Goal: Task Accomplishment & Management: Manage account settings

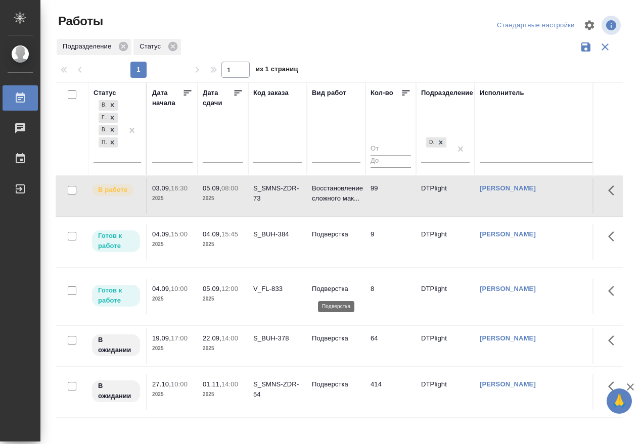
click at [340, 284] on p "Подверстка" at bounding box center [336, 289] width 49 height 10
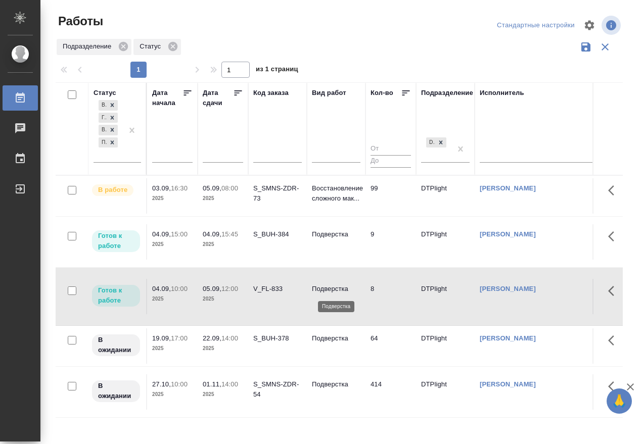
click at [340, 284] on p "Подверстка" at bounding box center [336, 289] width 49 height 10
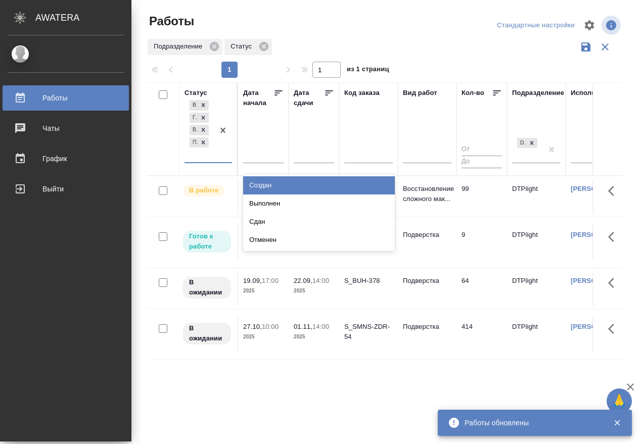
click at [205, 159] on div "В ожидании Готов к работе В работе Подбор" at bounding box center [198, 130] width 29 height 64
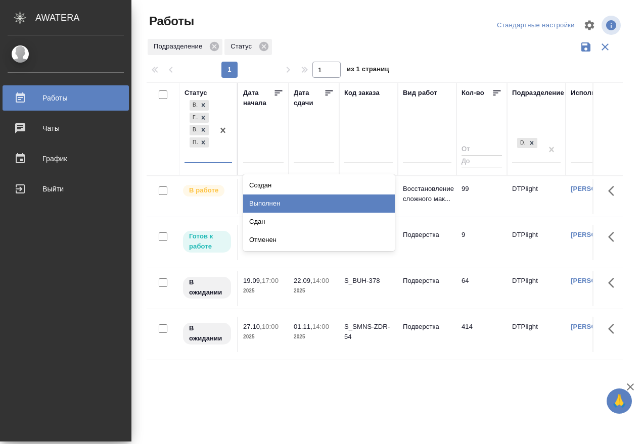
click at [282, 202] on div "Выполнен" at bounding box center [319, 204] width 152 height 18
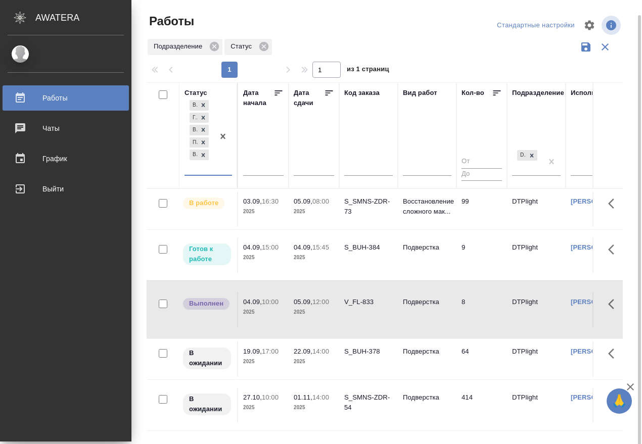
scroll to position [8, 0]
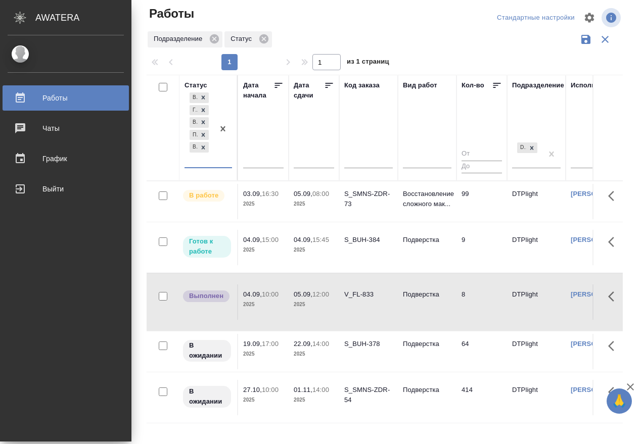
click at [269, 239] on p "15:00" at bounding box center [270, 240] width 17 height 8
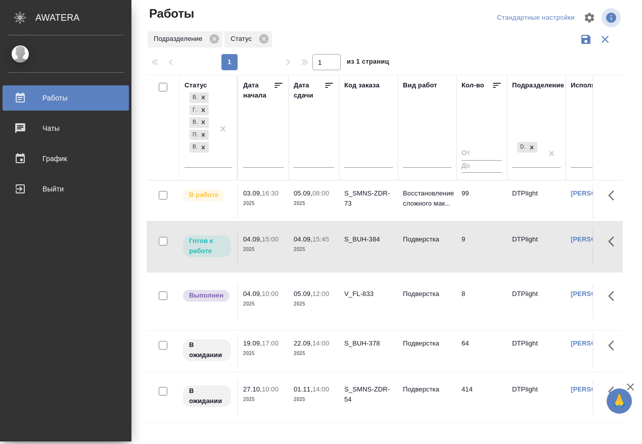
click at [269, 239] on p "15:00" at bounding box center [270, 239] width 17 height 8
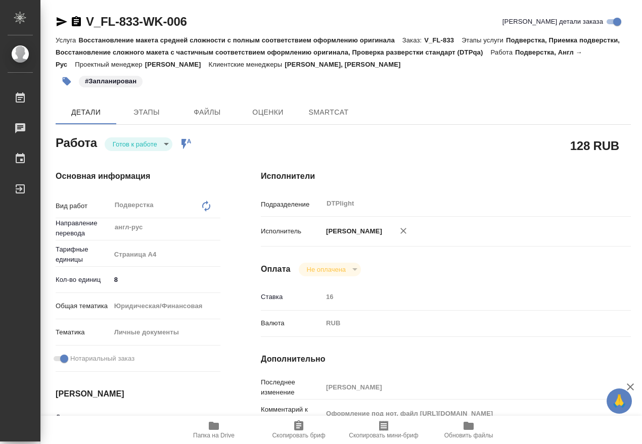
type textarea "x"
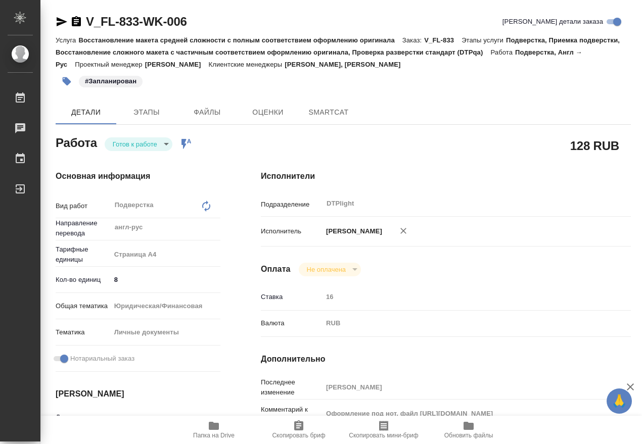
type textarea "x"
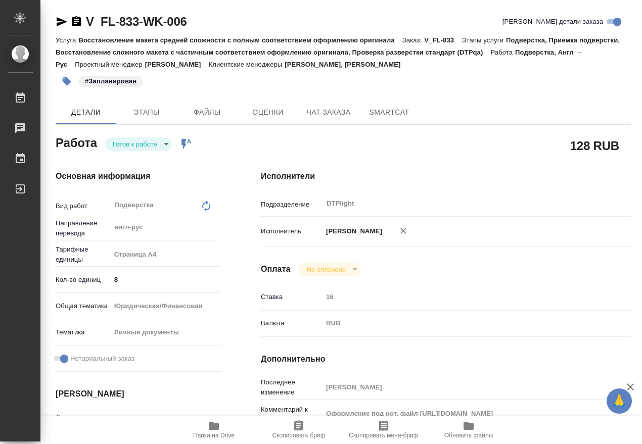
type textarea "x"
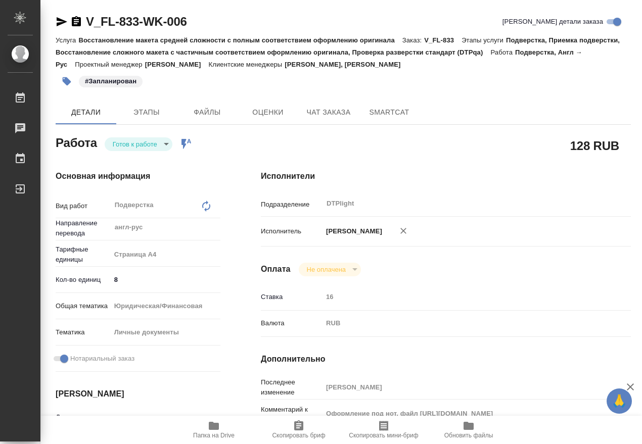
type textarea "x"
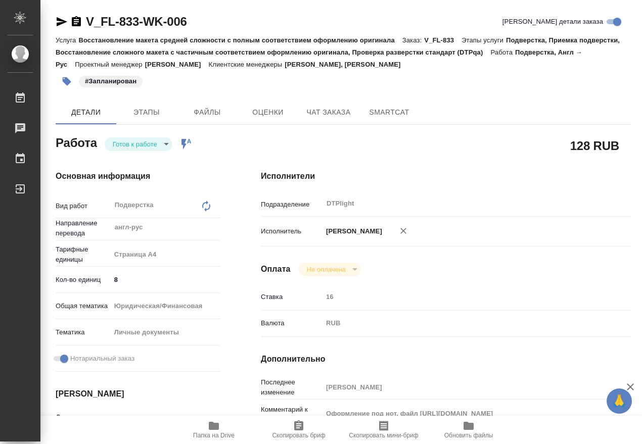
type textarea "x"
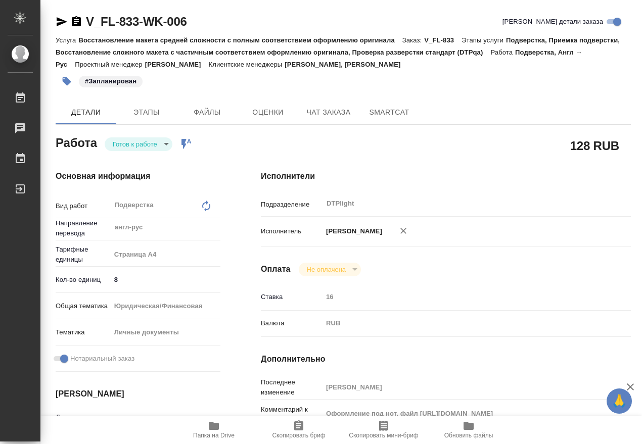
type textarea "x"
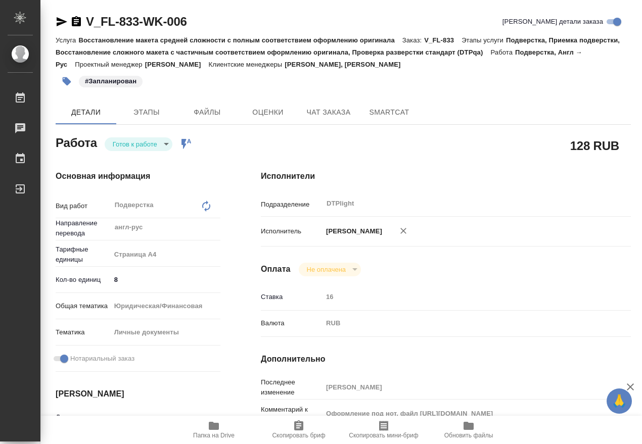
type textarea "x"
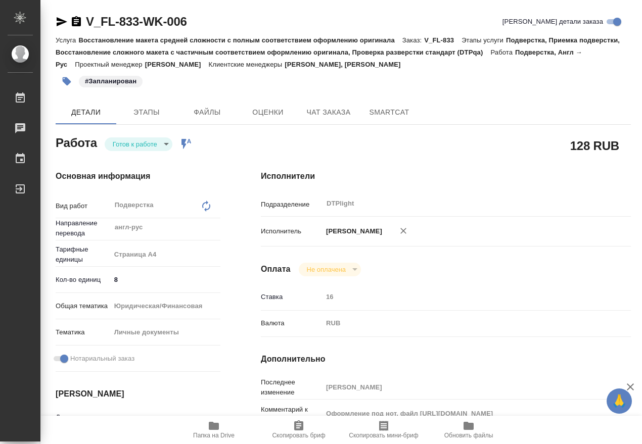
click at [74, 22] on icon "button" at bounding box center [76, 21] width 9 height 10
click at [212, 430] on icon "button" at bounding box center [214, 426] width 12 height 12
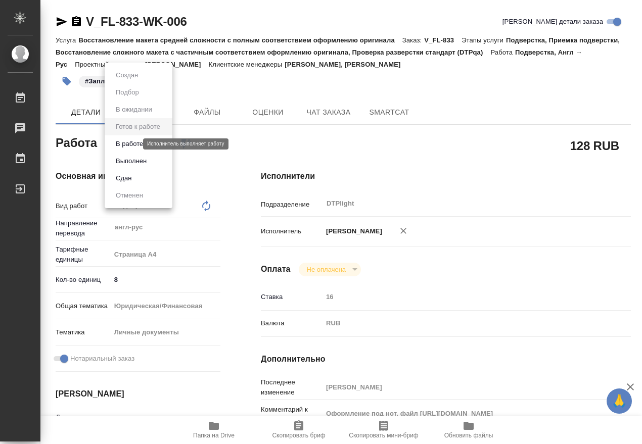
click at [128, 144] on body "🙏 .cls-1 fill:#fff; AWATERA Работы 0 Чаты График Выйти V_FL-833-WK-006 Кратко д…" at bounding box center [321, 222] width 642 height 444
click at [130, 145] on button "В работе" at bounding box center [129, 143] width 33 height 11
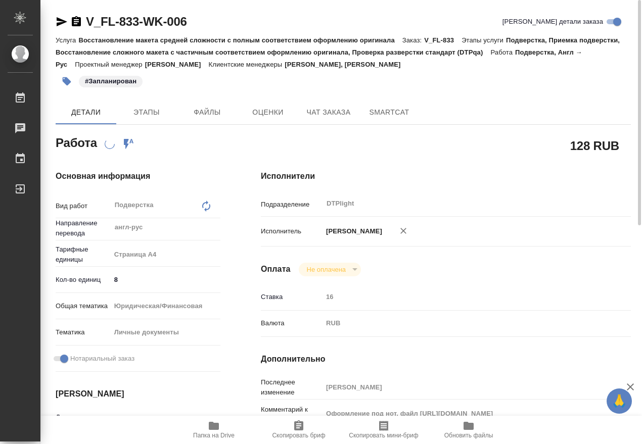
scroll to position [126, 0]
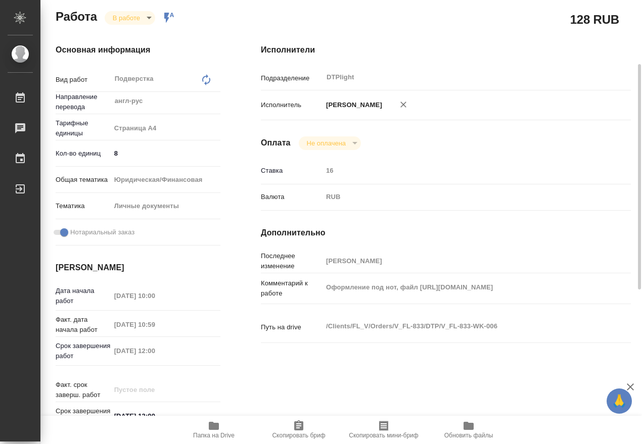
type textarea "x"
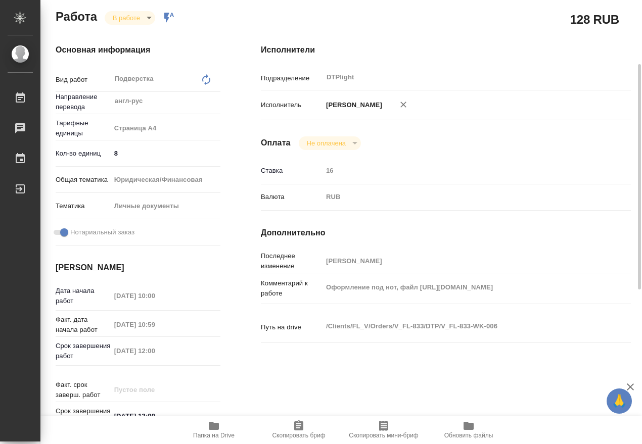
type textarea "x"
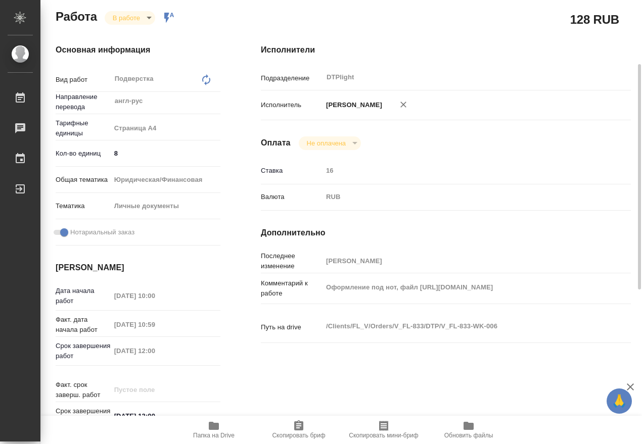
type textarea "x"
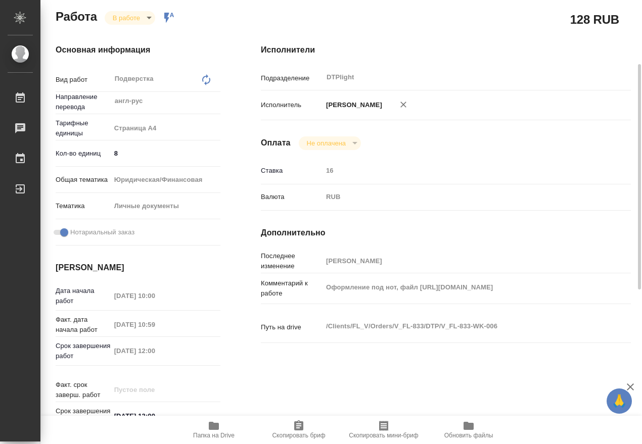
type textarea "x"
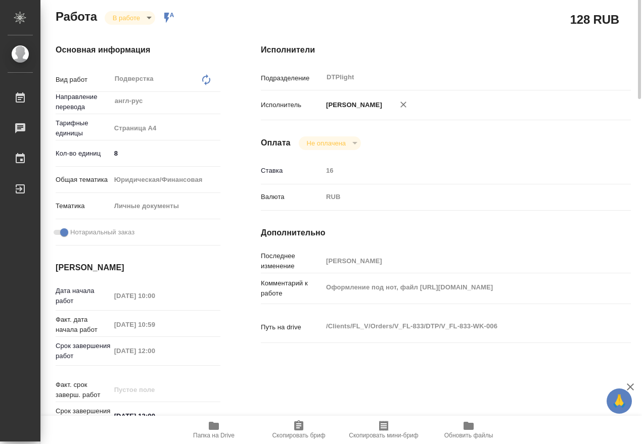
scroll to position [0, 0]
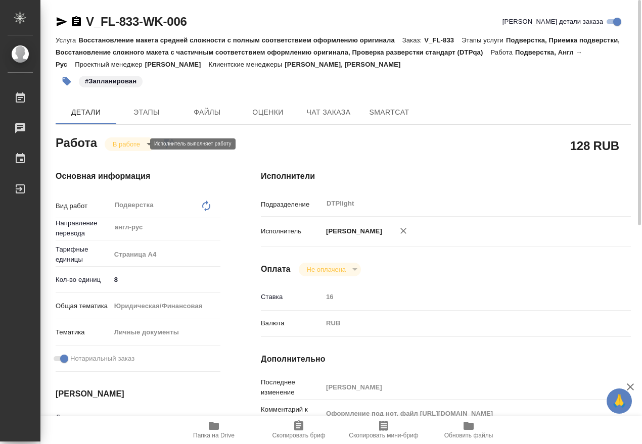
click at [127, 144] on body "🙏 .cls-1 fill:#fff; AWATERA Работы 0 Чаты График Выйти V_FL-833-WK-006 Кратко д…" at bounding box center [321, 222] width 642 height 444
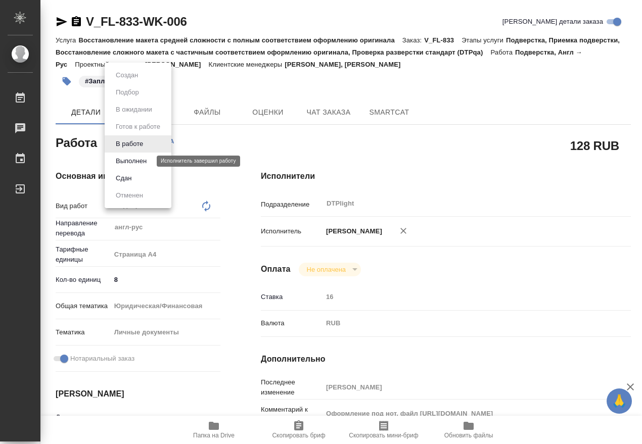
click at [131, 160] on button "Выполнен" at bounding box center [131, 161] width 37 height 11
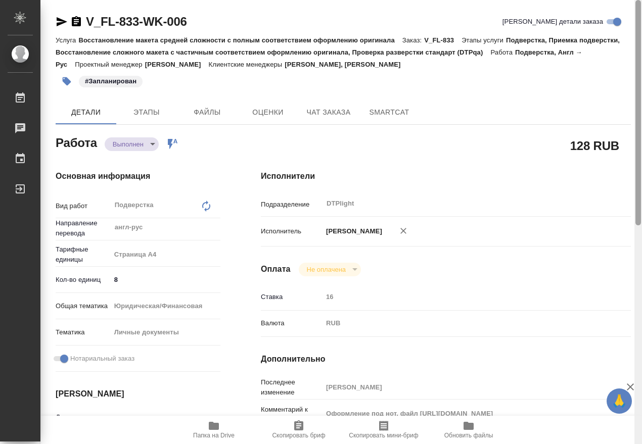
type textarea "x"
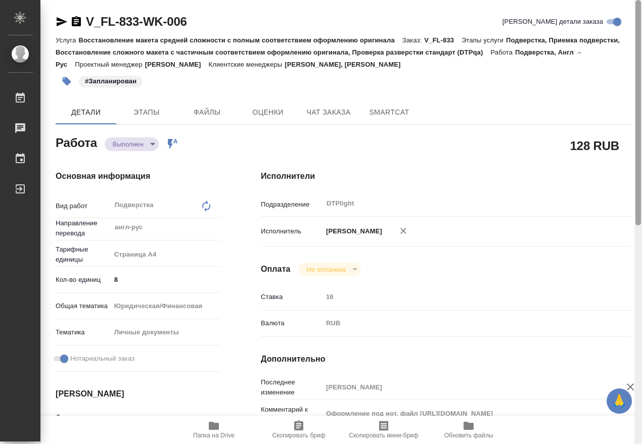
type textarea "x"
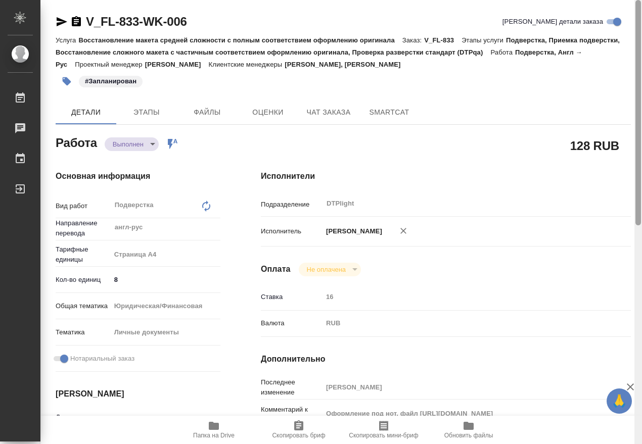
type textarea "x"
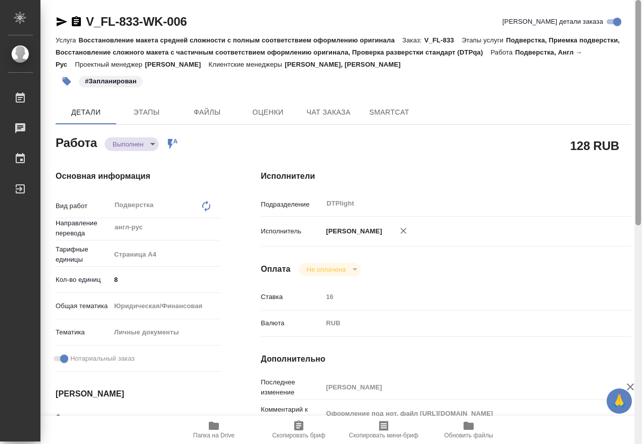
type textarea "x"
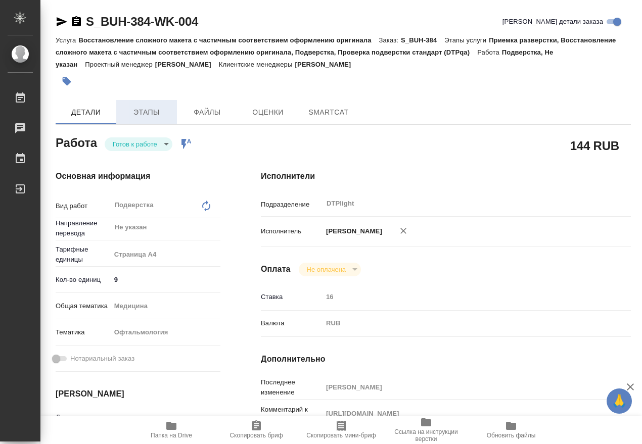
type textarea "x"
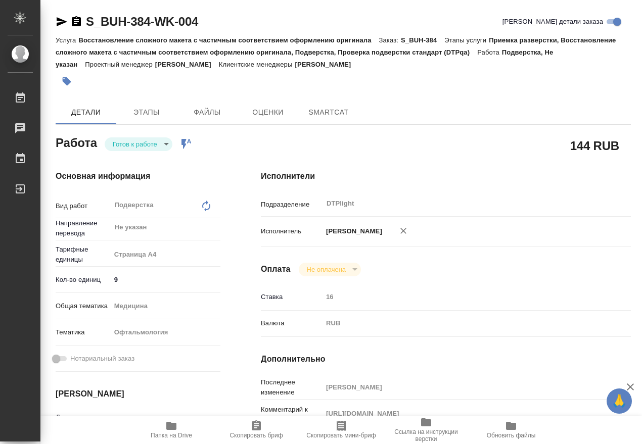
type textarea "x"
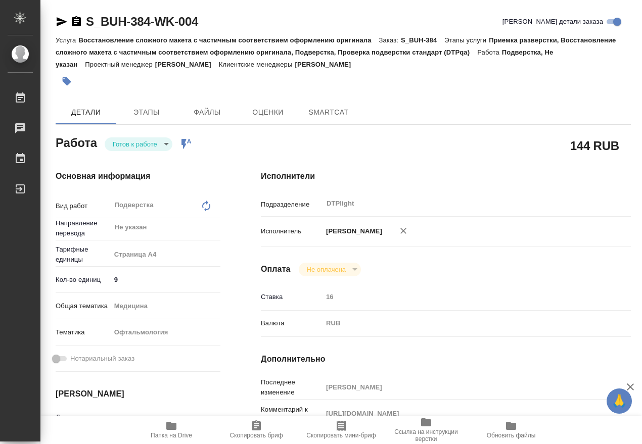
type textarea "x"
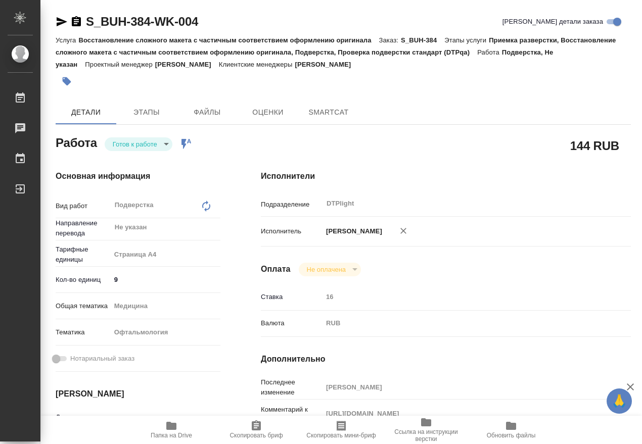
type textarea "x"
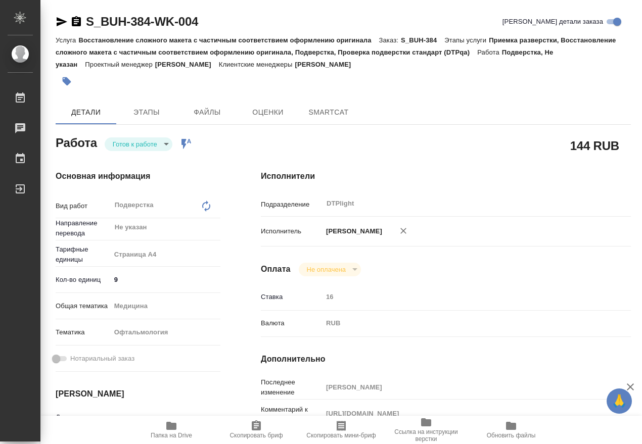
type textarea "x"
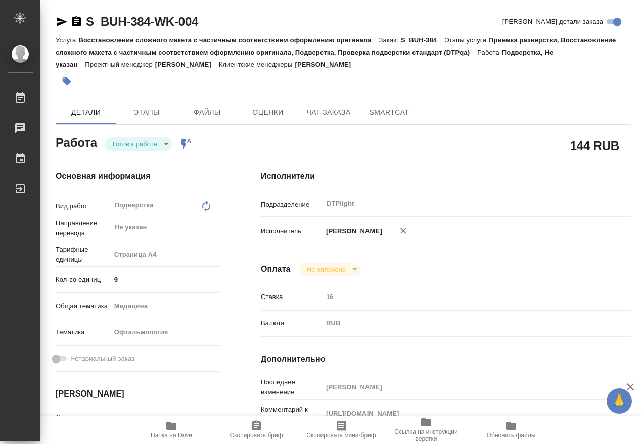
type textarea "x"
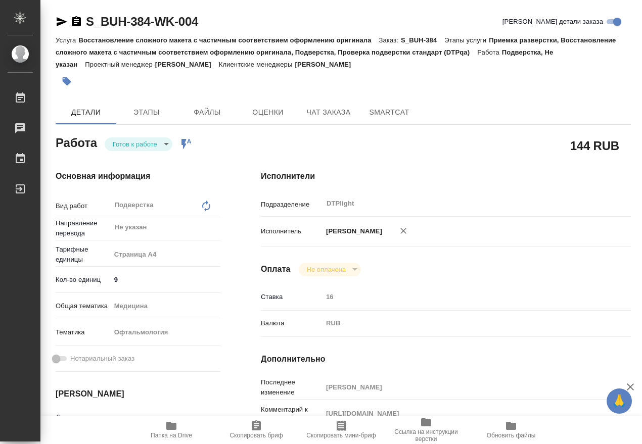
click at [73, 21] on icon "button" at bounding box center [76, 21] width 9 height 10
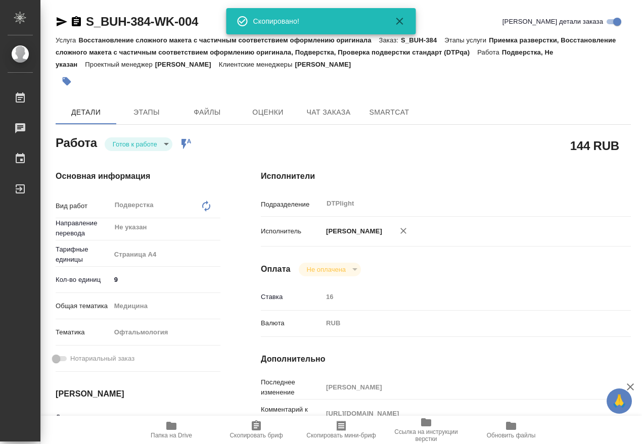
type textarea "x"
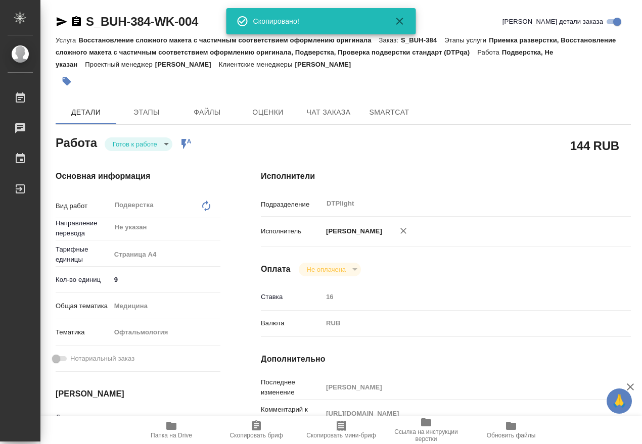
type textarea "x"
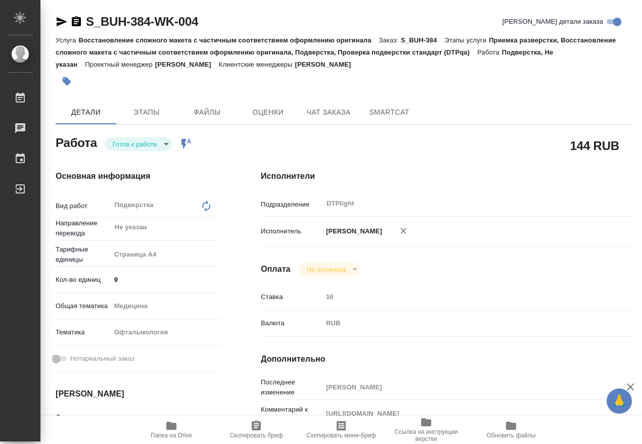
click at [124, 137] on body "🙏 .cls-1 fill:#fff; AWATERA Работы 0 Чаты График Выйти S_BUH-384-WK-004 Кратко …" at bounding box center [321, 222] width 642 height 444
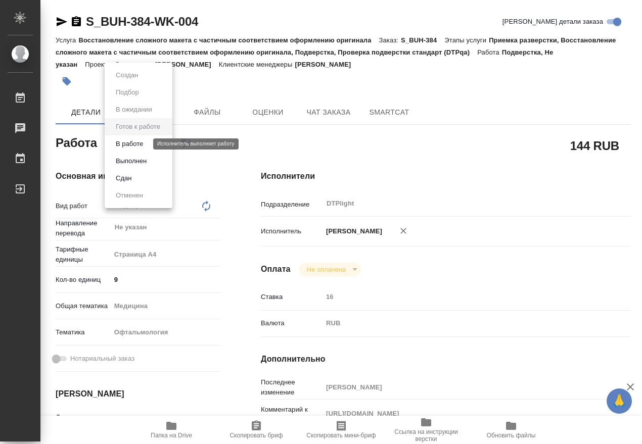
click at [133, 144] on button "В работе" at bounding box center [129, 143] width 33 height 11
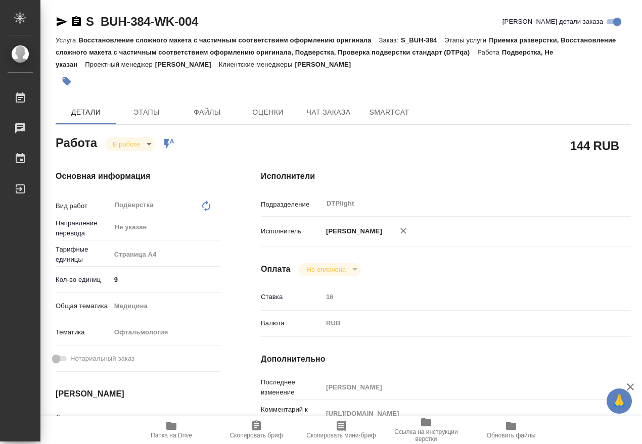
type textarea "x"
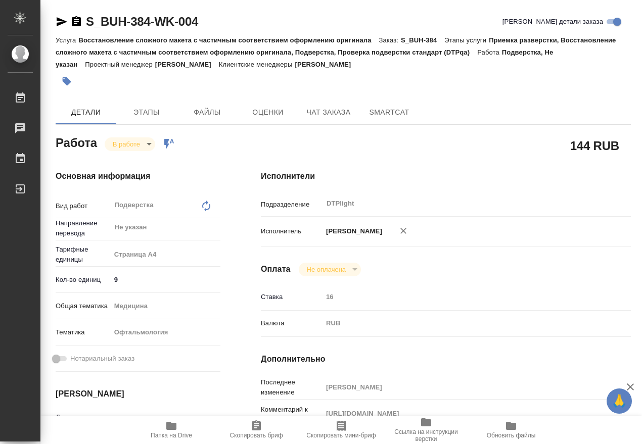
type textarea "x"
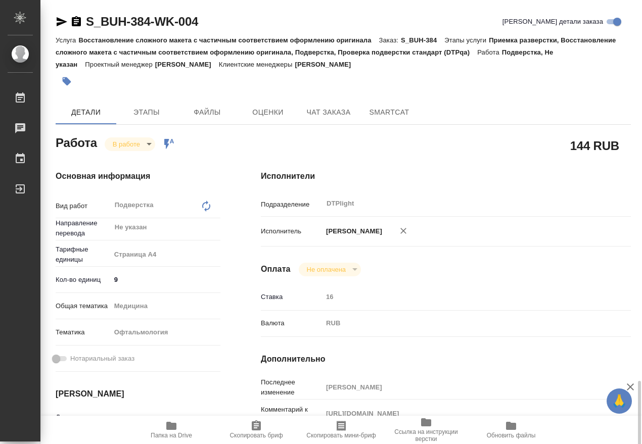
scroll to position [253, 0]
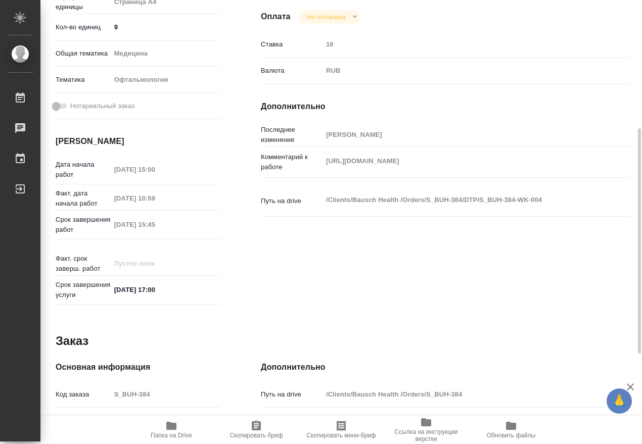
type textarea "x"
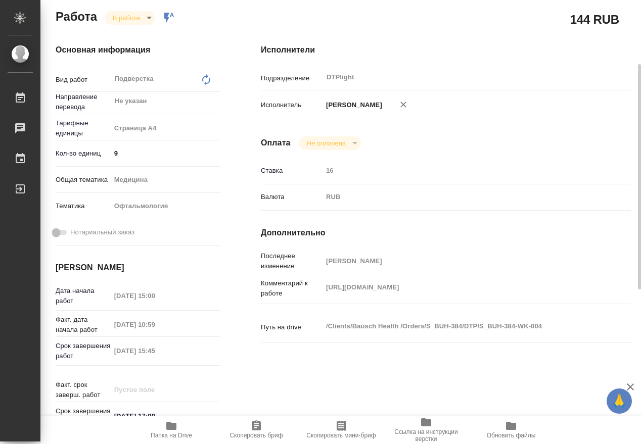
scroll to position [0, 0]
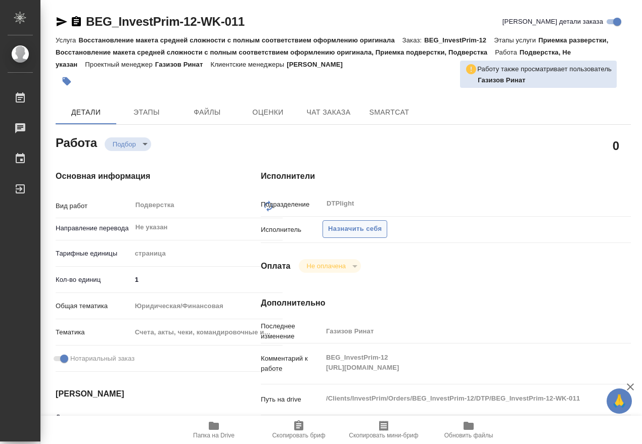
click at [344, 231] on span "Назначить себя" at bounding box center [355, 229] width 54 height 12
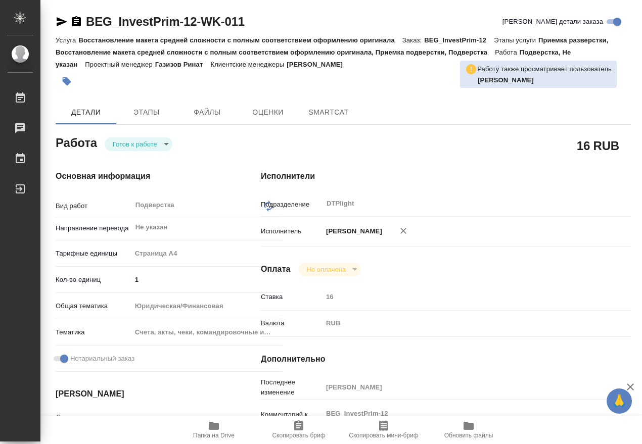
type textarea "x"
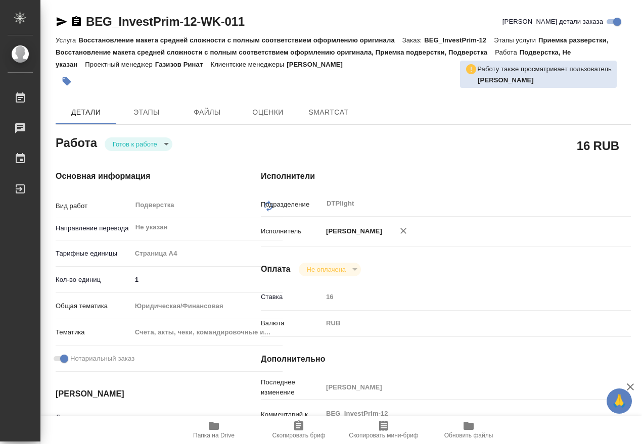
type textarea "x"
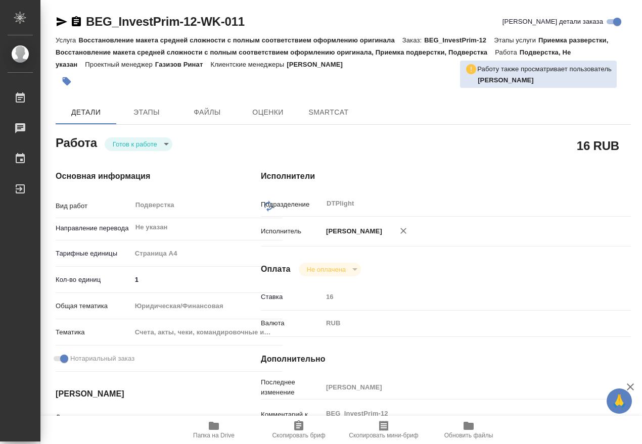
type textarea "x"
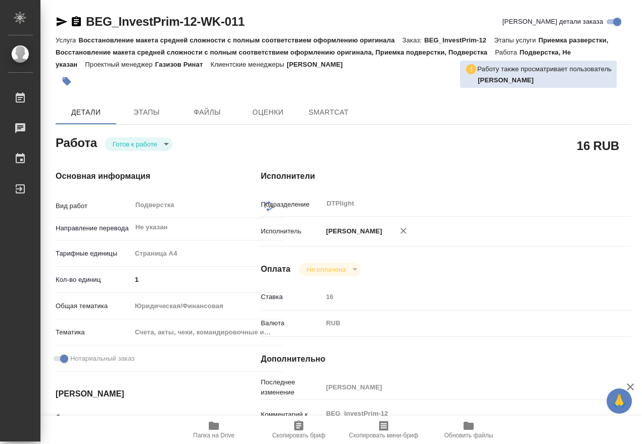
type textarea "x"
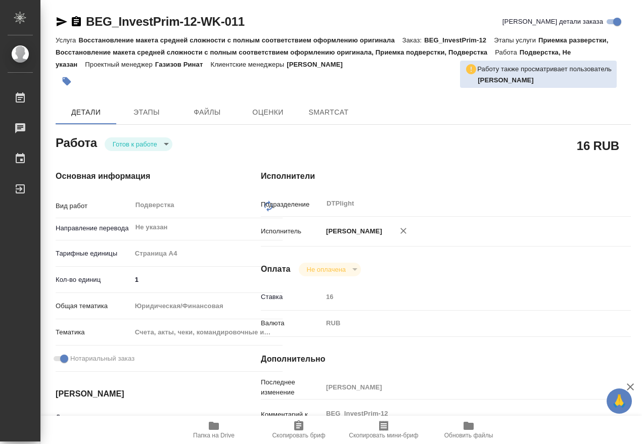
type textarea "x"
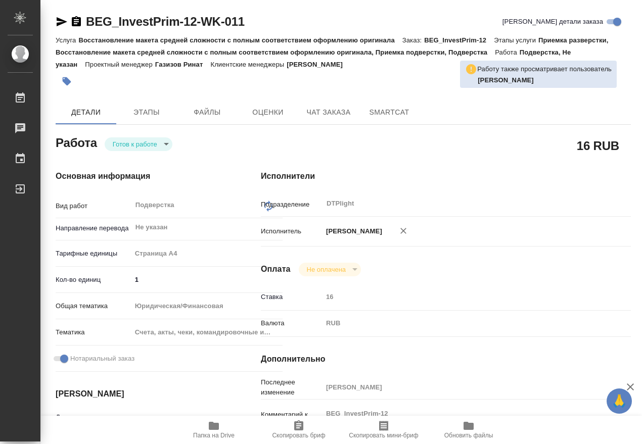
type textarea "x"
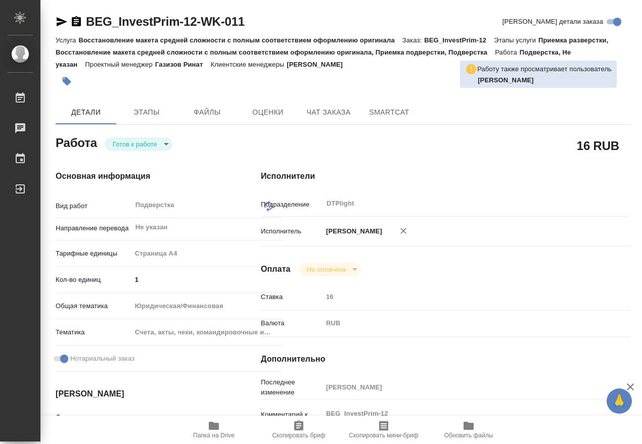
type textarea "x"
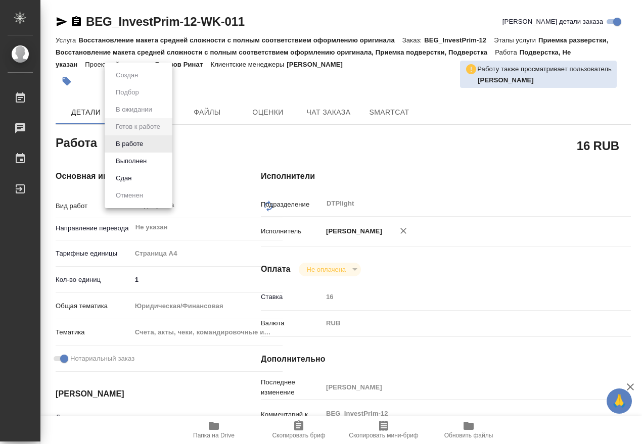
click at [135, 149] on body "🙏 .cls-1 fill:#fff; AWATERA Работы Чаты График Выйти BEG_InvestPrim-12-WK-011 К…" at bounding box center [321, 222] width 642 height 444
click at [125, 145] on button "В работе" at bounding box center [129, 143] width 33 height 11
type textarea "x"
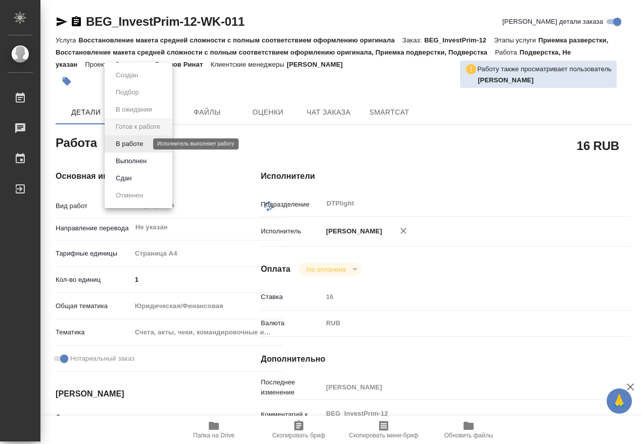
type textarea "x"
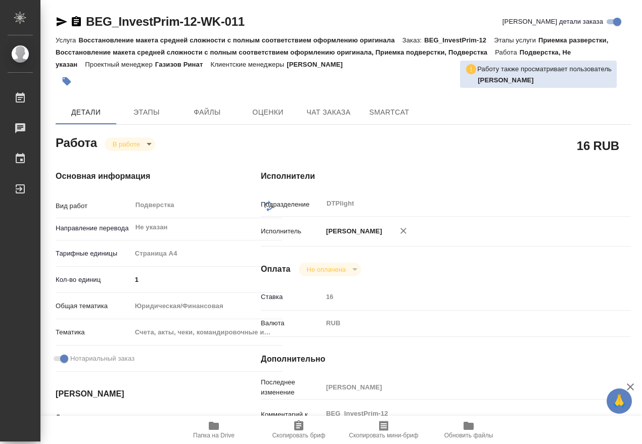
type textarea "x"
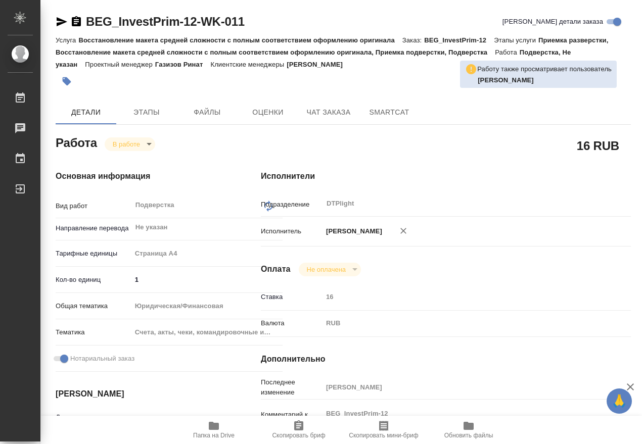
type textarea "x"
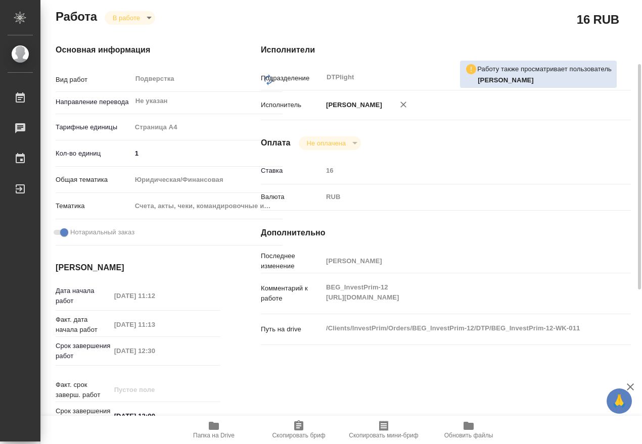
type textarea "x"
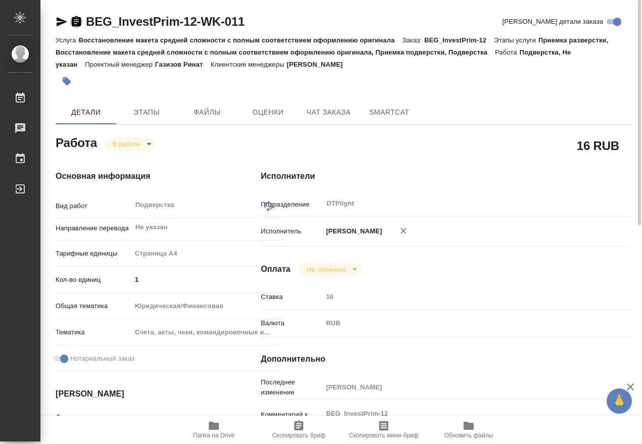
click at [74, 23] on icon "button" at bounding box center [76, 22] width 12 height 12
click at [216, 430] on icon "button" at bounding box center [214, 426] width 12 height 12
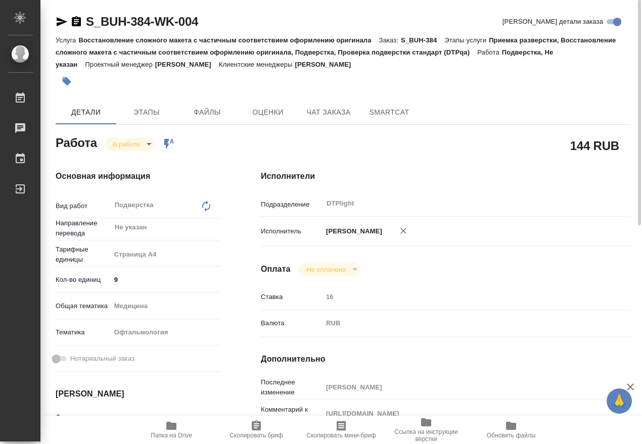
click at [171, 430] on icon "button" at bounding box center [171, 426] width 12 height 12
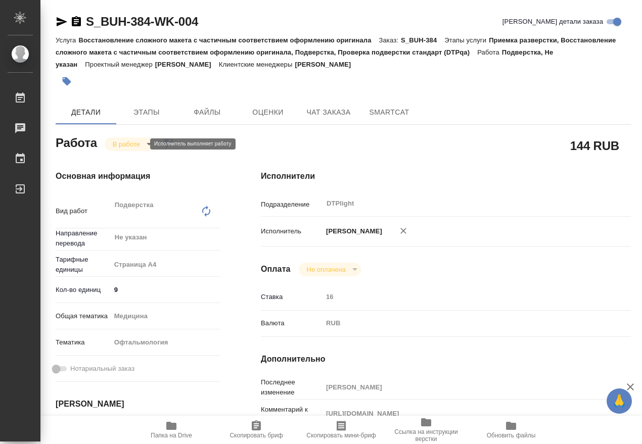
click at [127, 144] on body "🙏 .cls-1 fill:#fff; AWATERA Работы 0 Чаты График Выйти S_BUH-384-WK-004 Кратко …" at bounding box center [321, 222] width 642 height 444
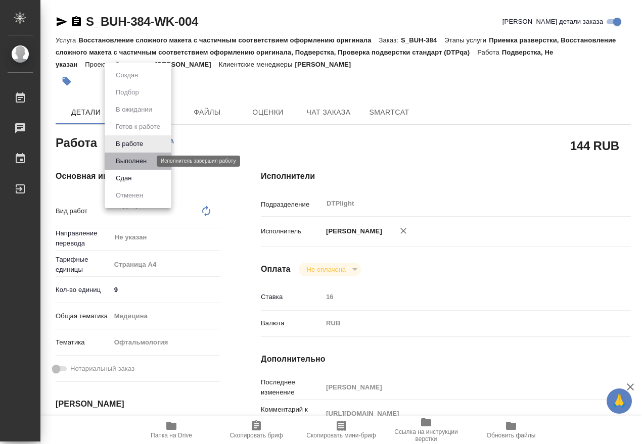
click at [129, 164] on button "Выполнен" at bounding box center [131, 161] width 37 height 11
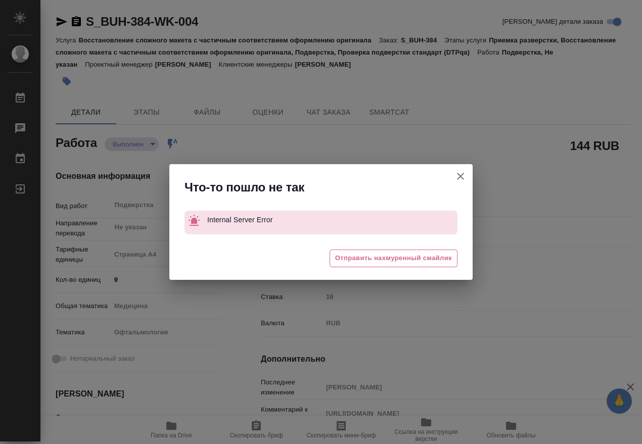
type textarea "x"
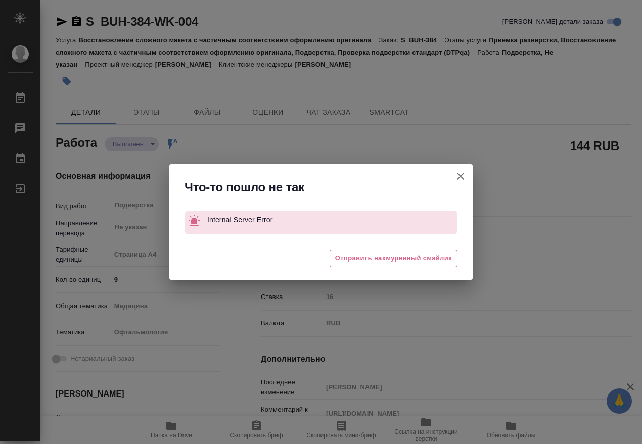
type textarea "x"
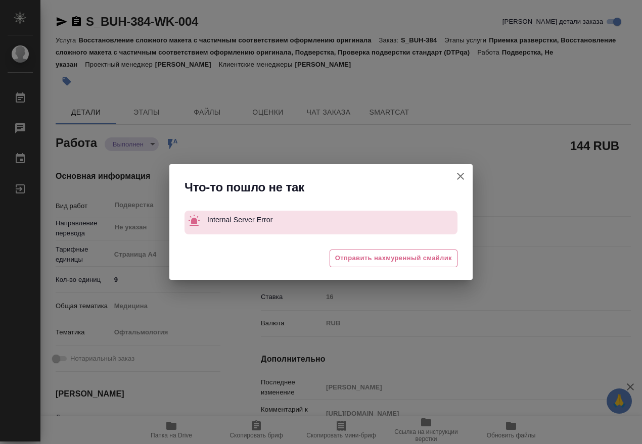
type textarea "x"
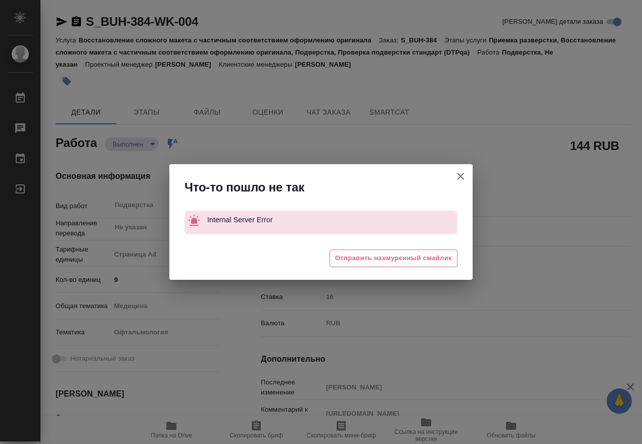
type textarea "x"
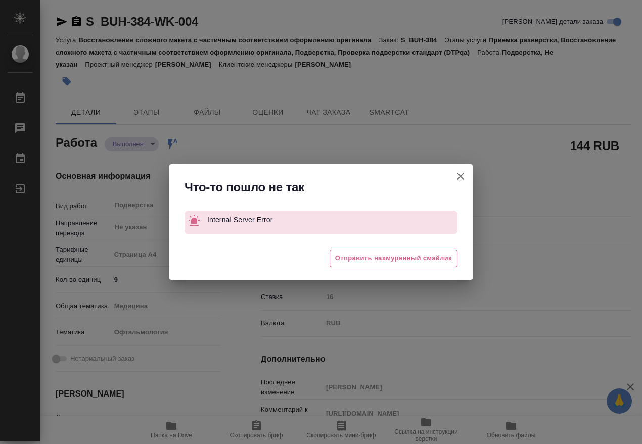
click at [463, 172] on icon "button" at bounding box center [460, 176] width 12 height 12
type textarea "x"
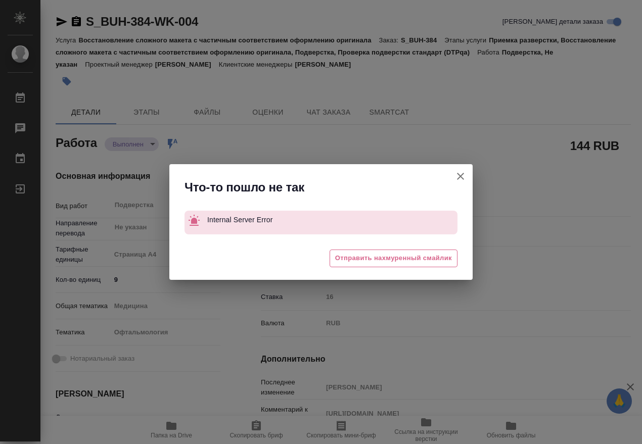
type textarea "x"
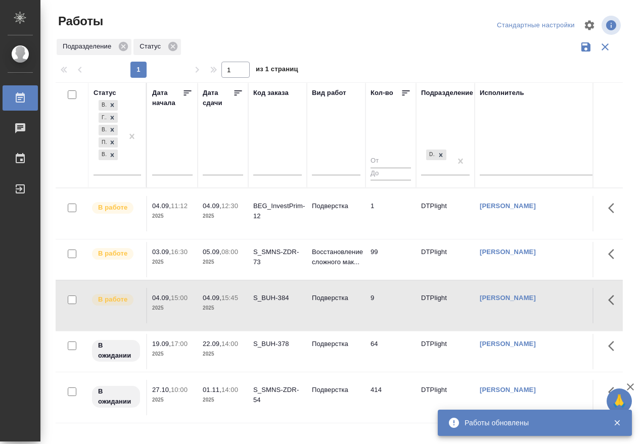
scroll to position [8, 0]
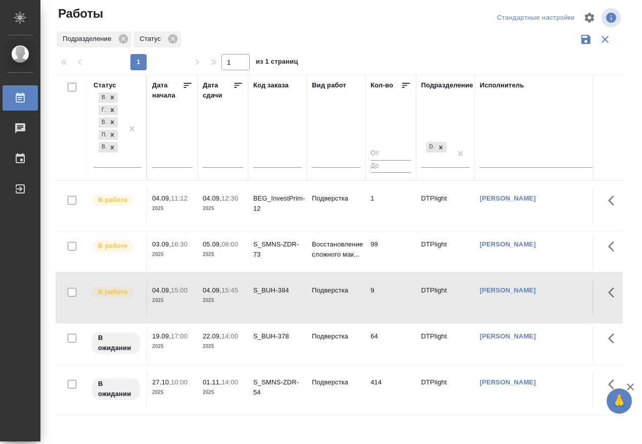
click at [172, 198] on p "11:12" at bounding box center [179, 199] width 17 height 8
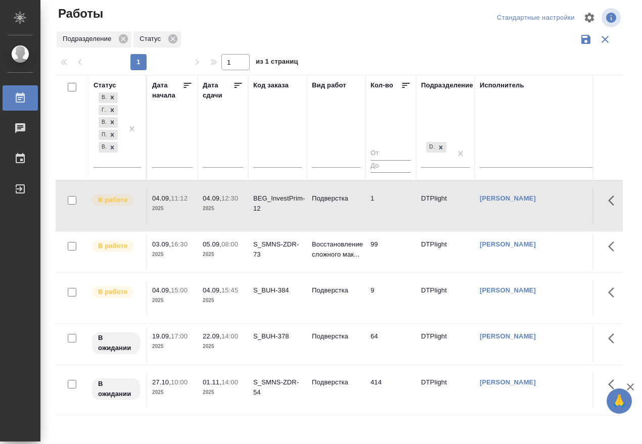
click at [172, 198] on p "11:12" at bounding box center [179, 199] width 17 height 8
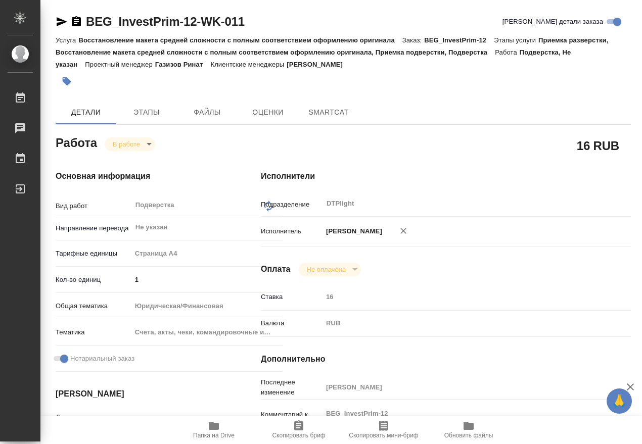
type textarea "x"
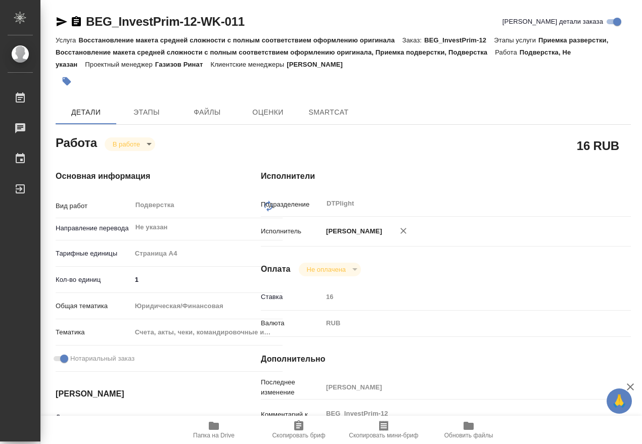
type textarea "x"
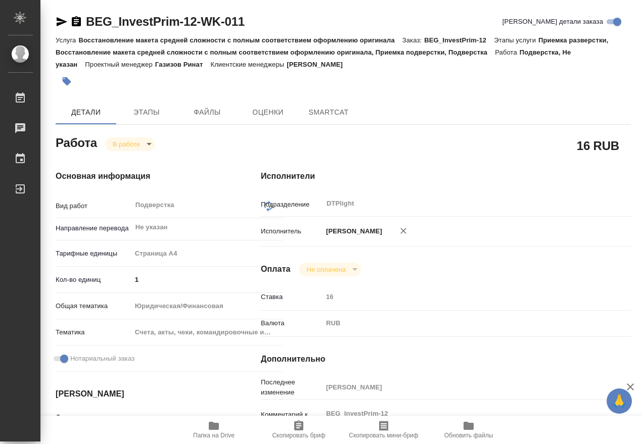
type textarea "x"
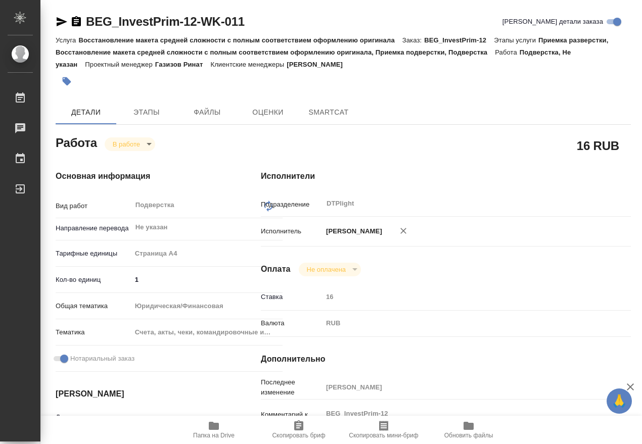
type textarea "x"
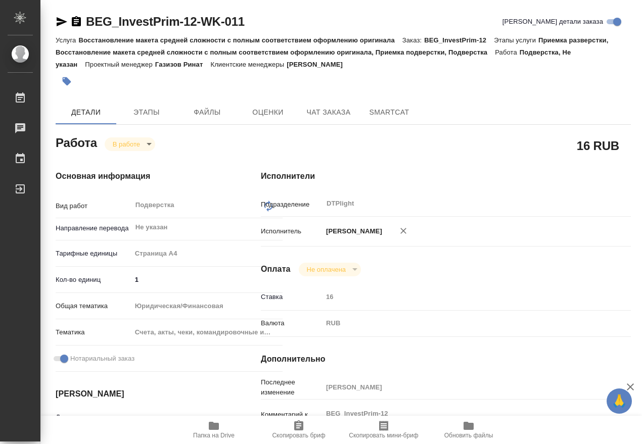
type textarea "x"
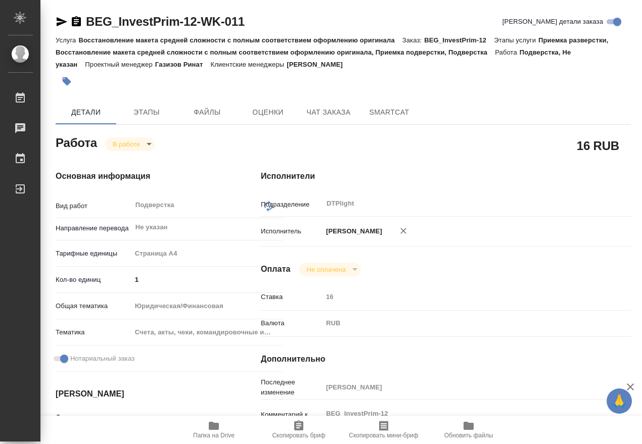
scroll to position [126, 0]
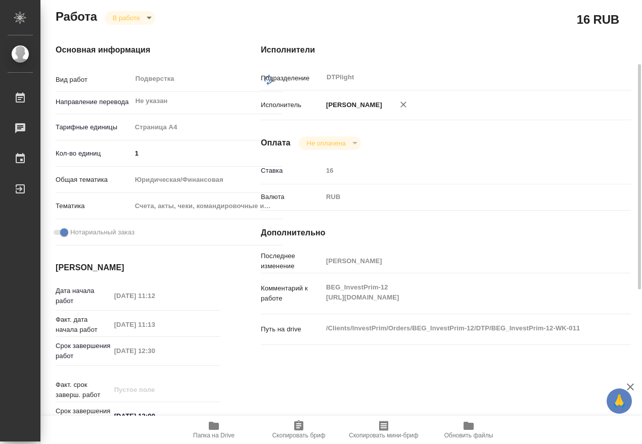
type textarea "x"
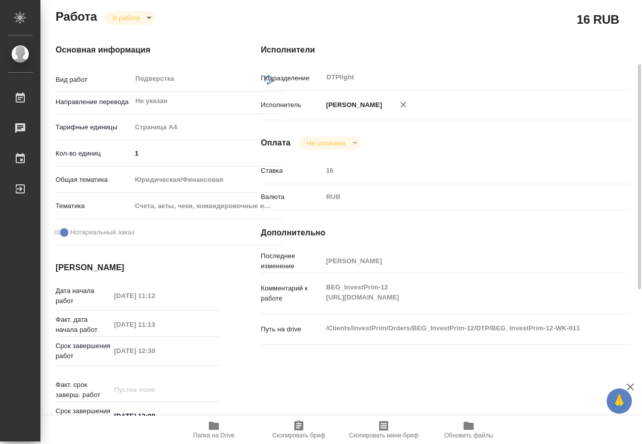
type textarea "x"
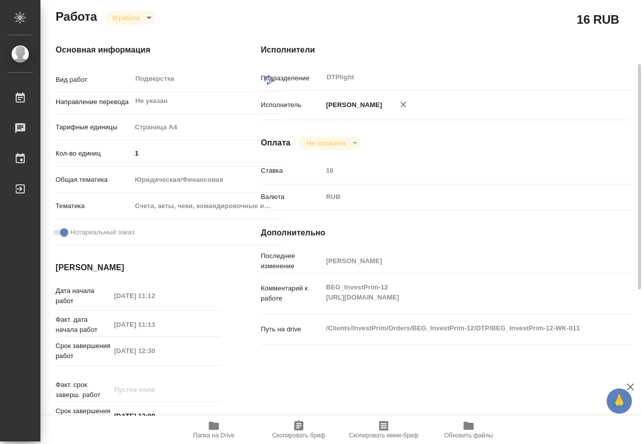
click at [213, 432] on span "Папка на Drive" at bounding box center [213, 435] width 41 height 7
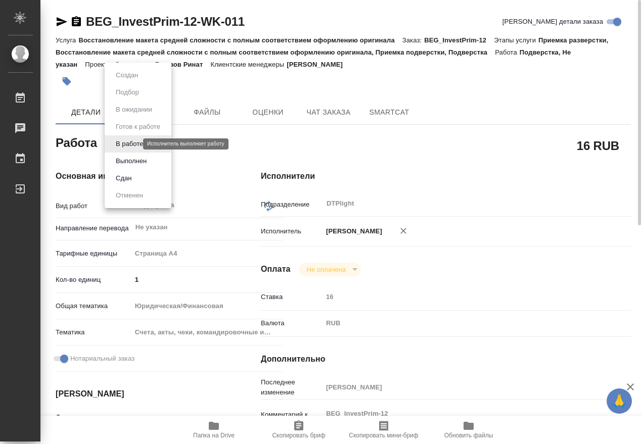
click at [130, 146] on body "🙏 .cls-1 fill:#fff; AWATERA Работы 0 Чаты График Выйти BEG_InvestPrim-12-WK-011…" at bounding box center [321, 222] width 642 height 444
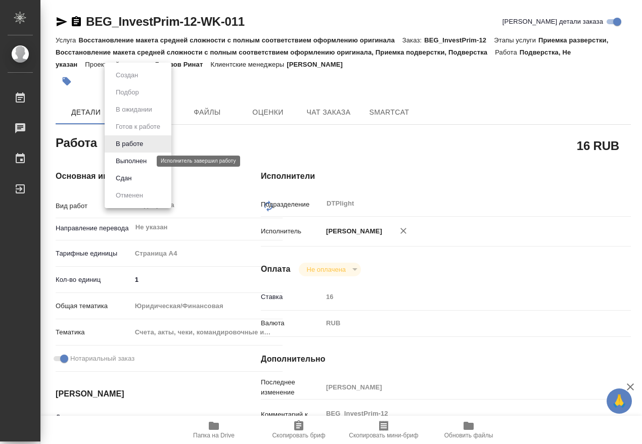
click at [136, 158] on button "Выполнен" at bounding box center [131, 161] width 37 height 11
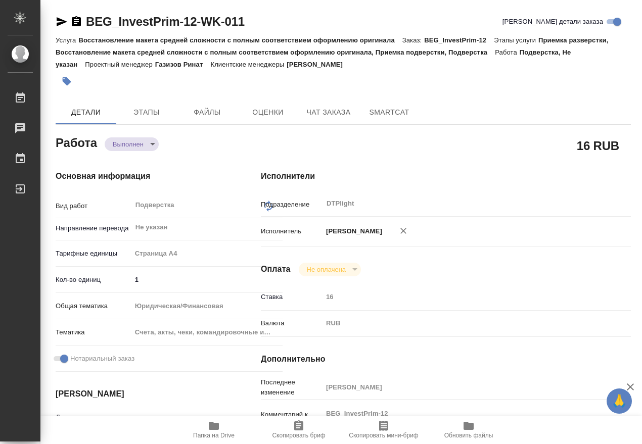
type textarea "x"
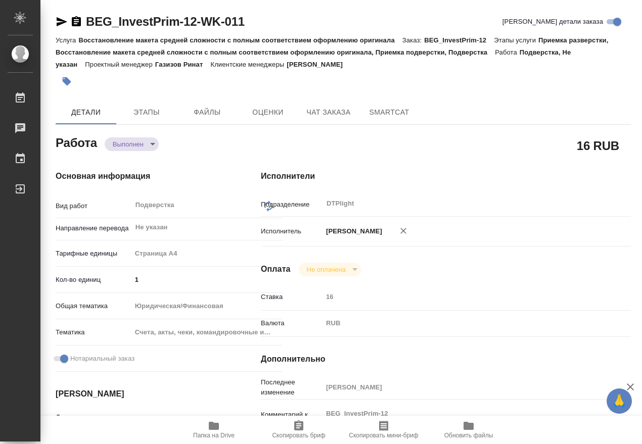
type textarea "x"
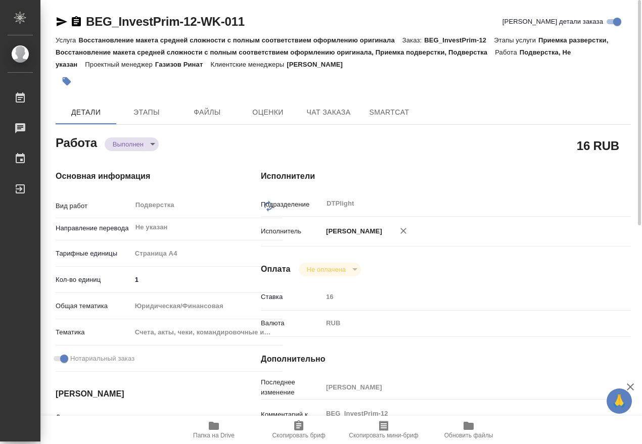
type textarea "x"
